Goal: Information Seeking & Learning: Check status

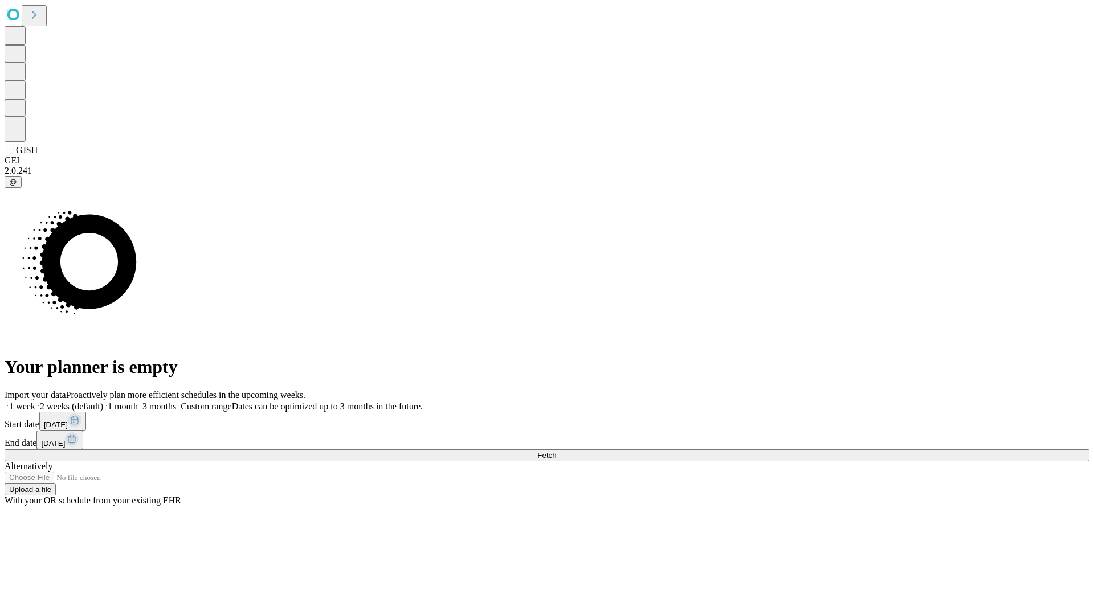
click at [556, 451] on span "Fetch" at bounding box center [546, 455] width 19 height 9
